Goal: Check status

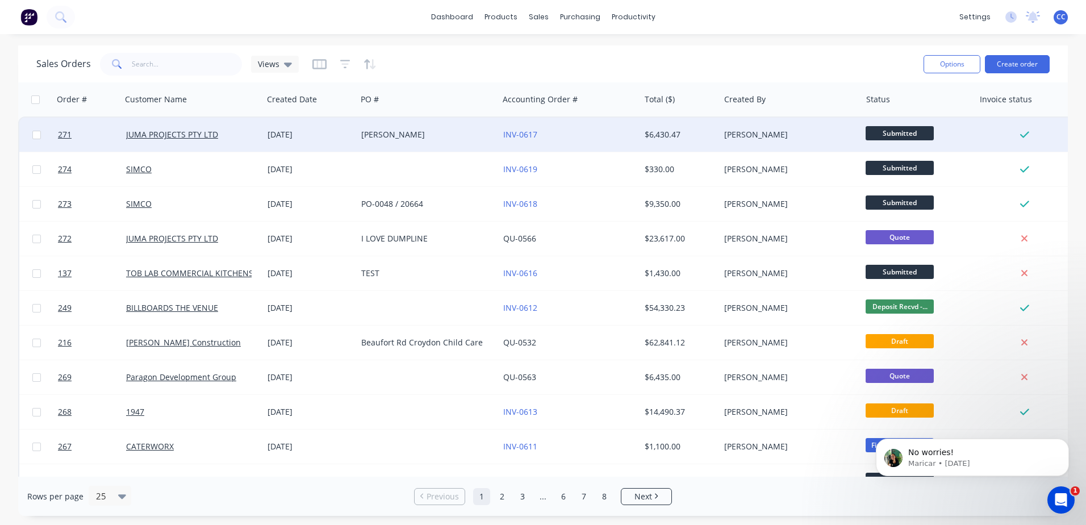
click at [406, 136] on div "[PERSON_NAME]" at bounding box center [424, 134] width 126 height 11
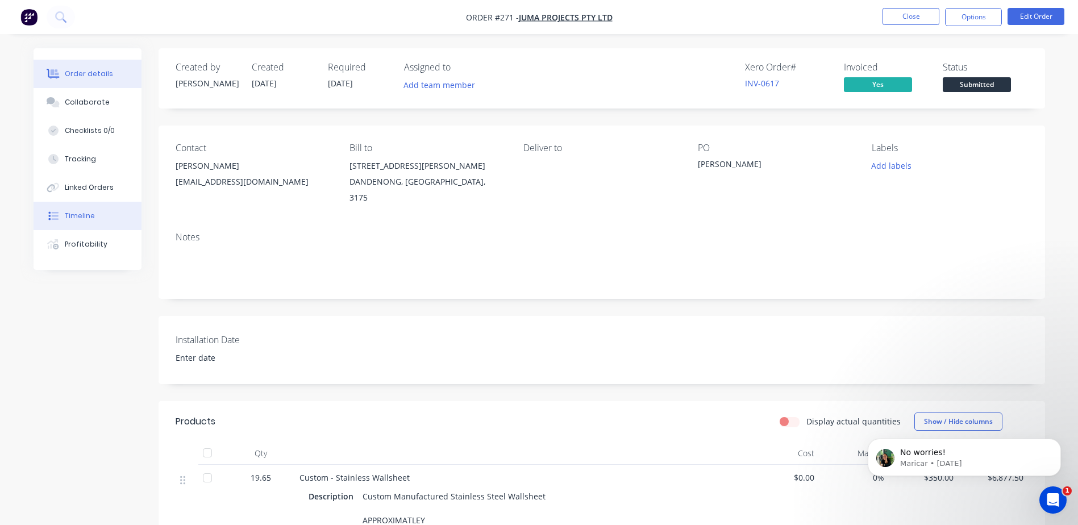
click at [101, 222] on button "Timeline" at bounding box center [88, 216] width 108 height 28
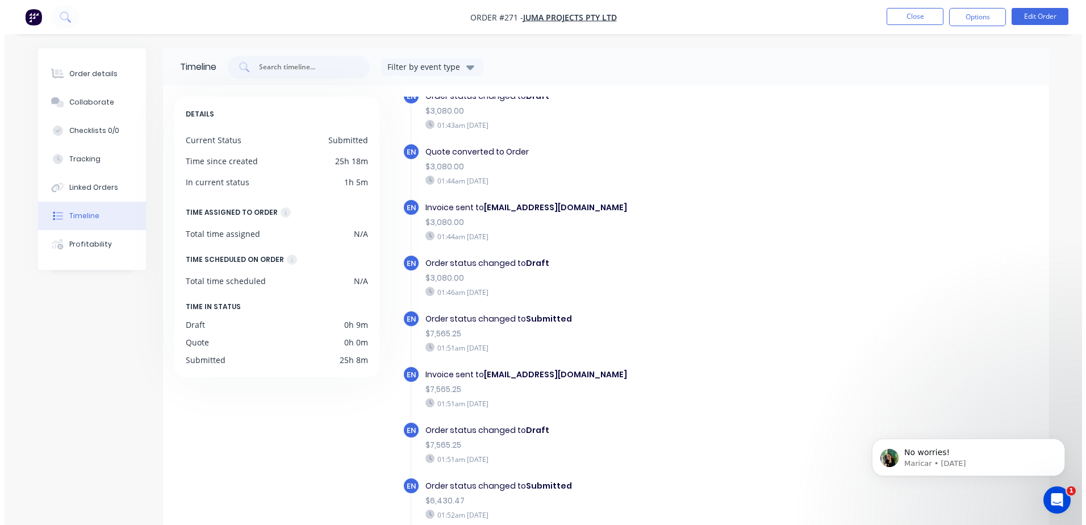
scroll to position [139, 0]
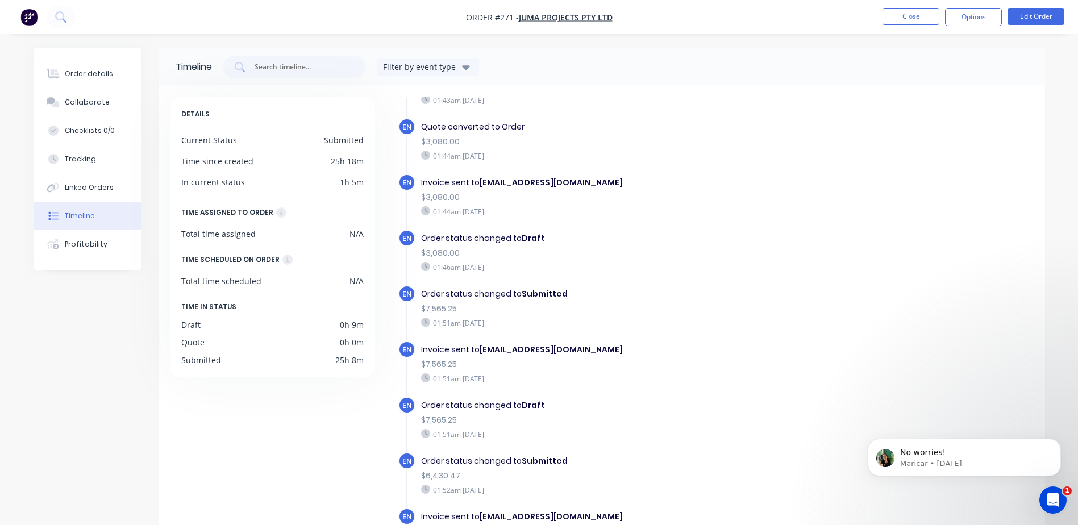
click at [294, 457] on div "DETAILS Current Status Submitted Time since created 25h 18m In current status 1…" at bounding box center [278, 346] width 216 height 499
click at [894, 17] on button "Close" at bounding box center [910, 16] width 57 height 17
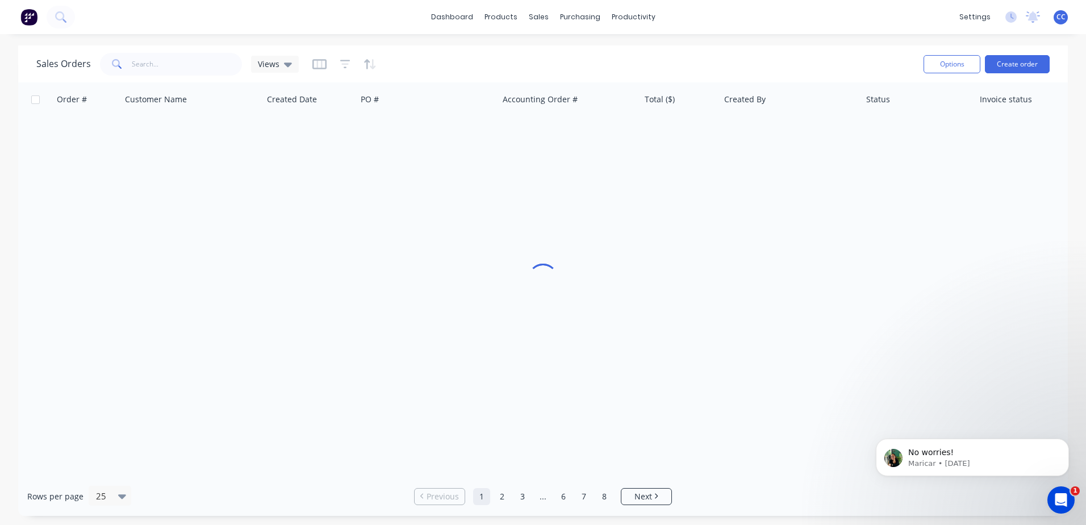
click at [496, 70] on div "Sales Orders Views" at bounding box center [475, 64] width 878 height 28
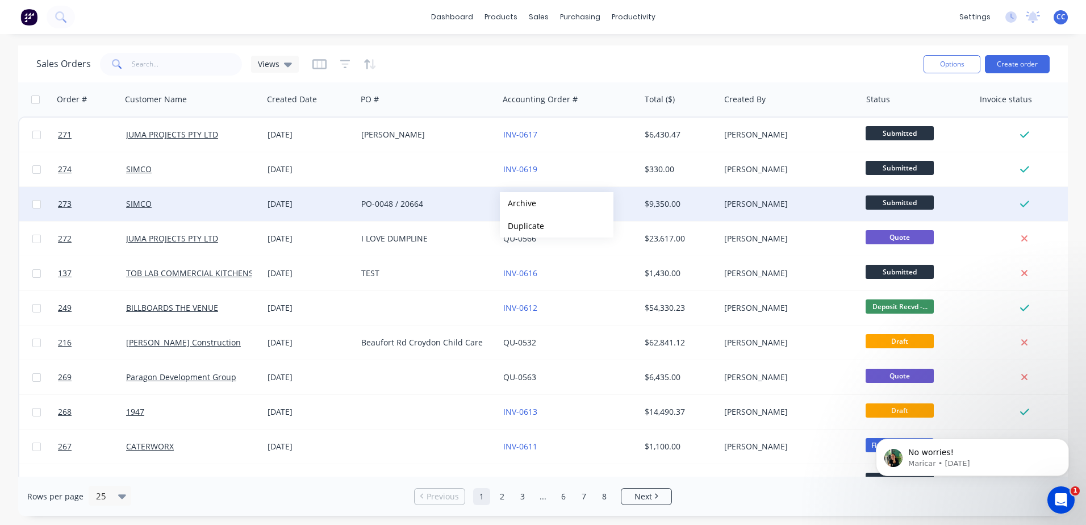
click at [391, 212] on div "PO-0048 / 20664" at bounding box center [427, 204] width 141 height 34
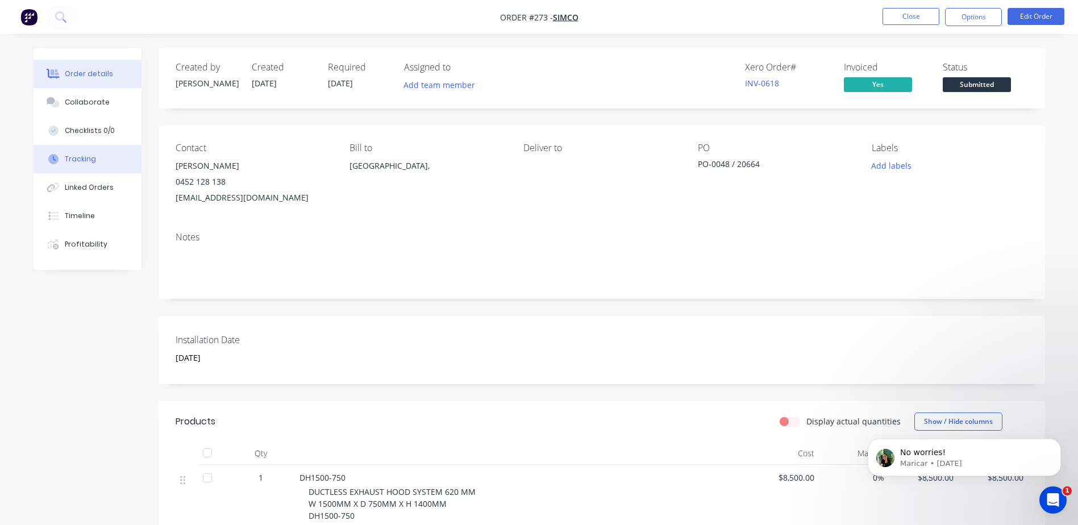
click at [82, 161] on div "Tracking" at bounding box center [80, 159] width 31 height 10
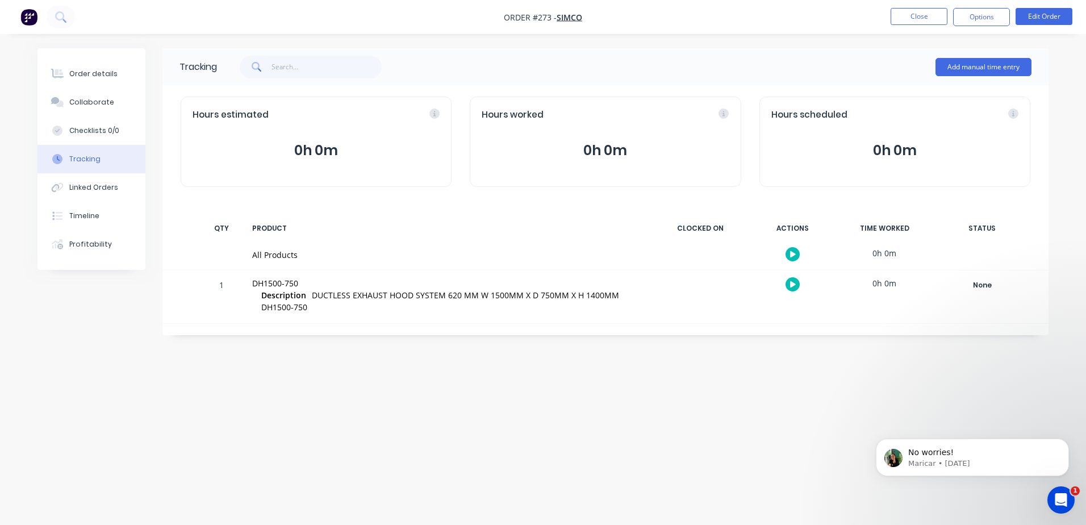
click at [618, 403] on div "Tracking Add manual time entry Hours estimated 0h 0m Hours worked 0h 0m Hours s…" at bounding box center [542, 240] width 1011 height 385
click at [1054, 495] on icon "Open Intercom Messenger" at bounding box center [1059, 498] width 19 height 19
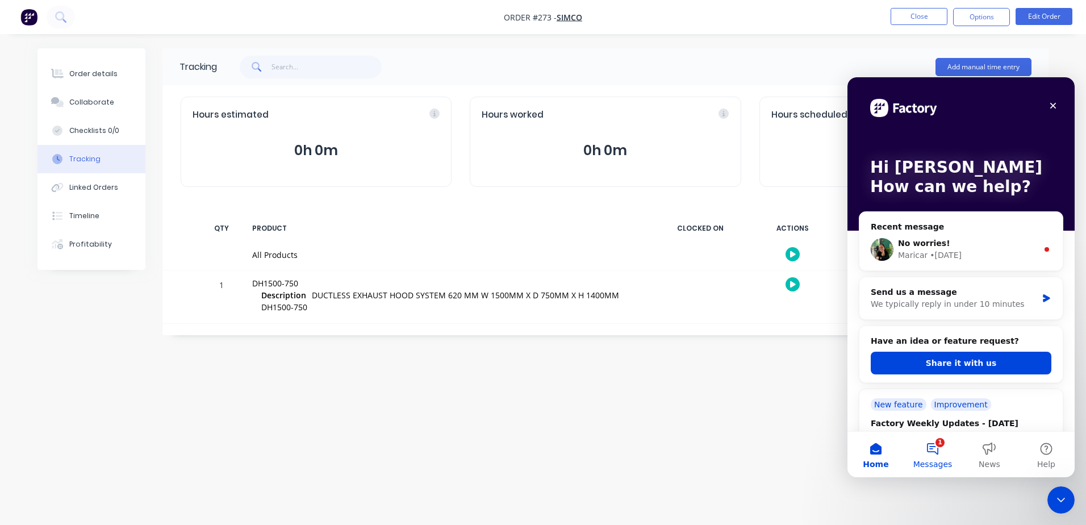
click at [933, 455] on button "1 Messages" at bounding box center [932, 454] width 57 height 45
click at [1053, 107] on icon "Close" at bounding box center [1053, 105] width 9 height 9
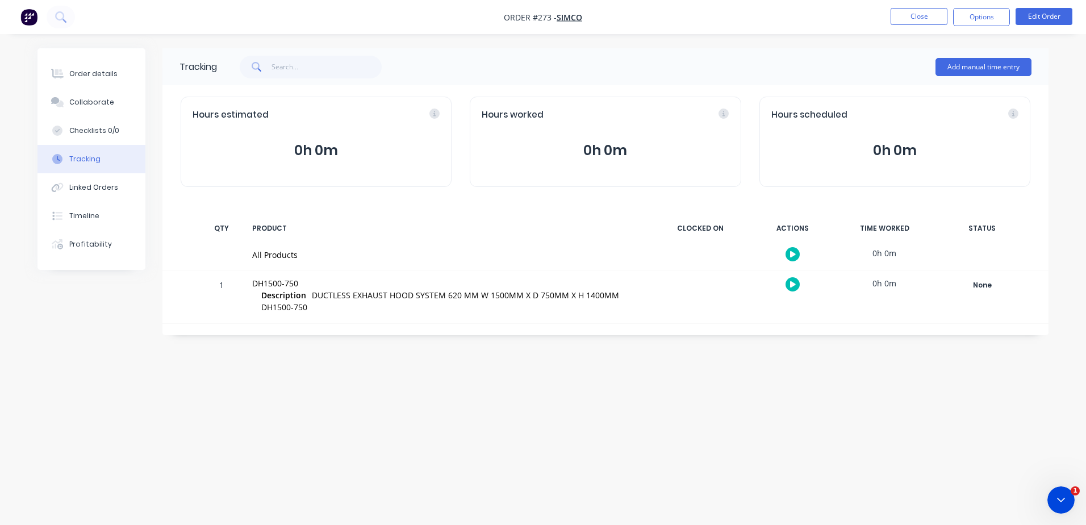
click at [629, 440] on div "Order details Collaborate Checklists 0/0 Tracking Linked Orders Timeline Profit…" at bounding box center [543, 262] width 1086 height 525
click at [925, 13] on button "Close" at bounding box center [919, 16] width 57 height 17
